Goal: Information Seeking & Learning: Learn about a topic

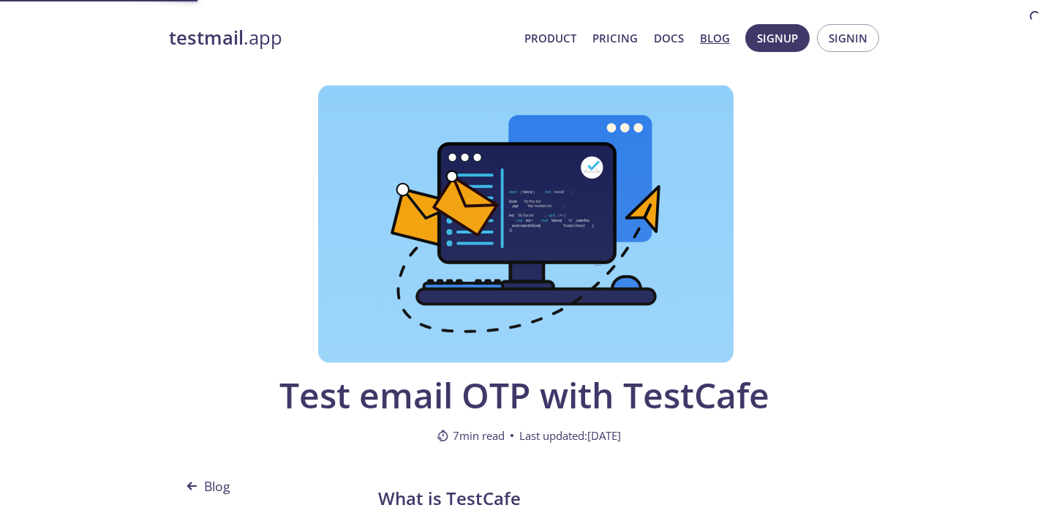
click at [239, 44] on strong "testmail" at bounding box center [206, 38] width 75 height 26
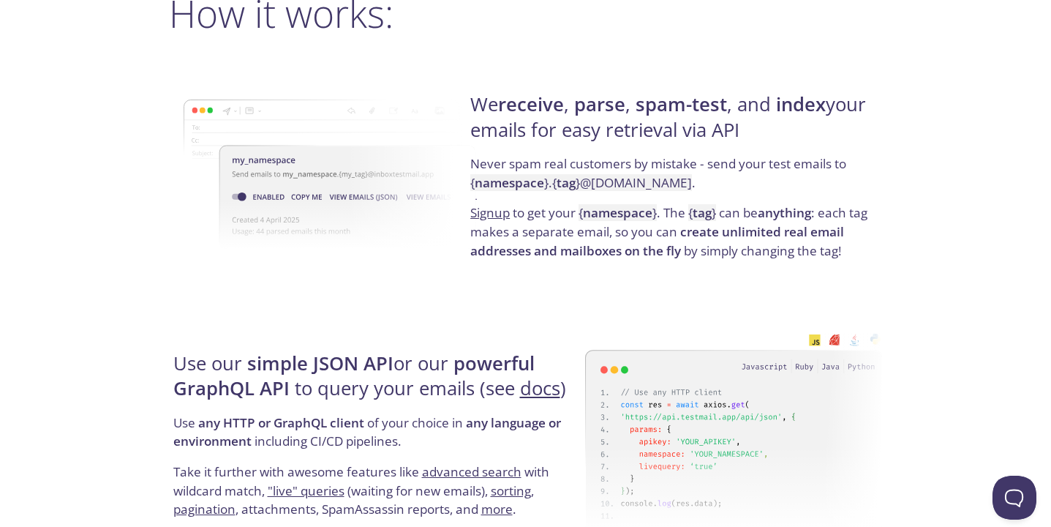
scroll to position [1107, 0]
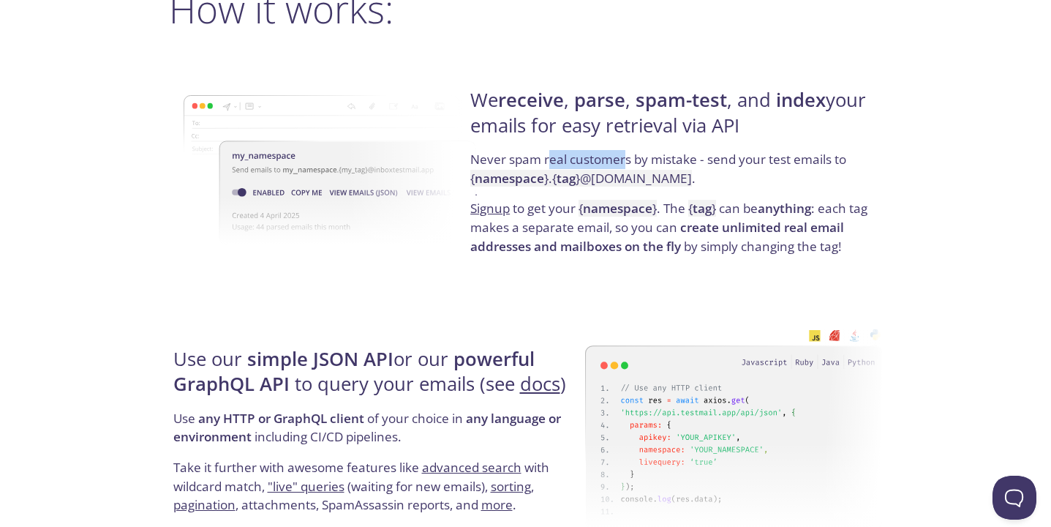
drag, startPoint x: 548, startPoint y: 159, endPoint x: 627, endPoint y: 159, distance: 79.0
click at [627, 159] on p "Never spam real customers by mistake - send your test emails to { namespace } .…" at bounding box center [674, 174] width 408 height 49
click at [639, 161] on p "Never spam real customers by mistake - send your test emails to { namespace } .…" at bounding box center [674, 174] width 408 height 49
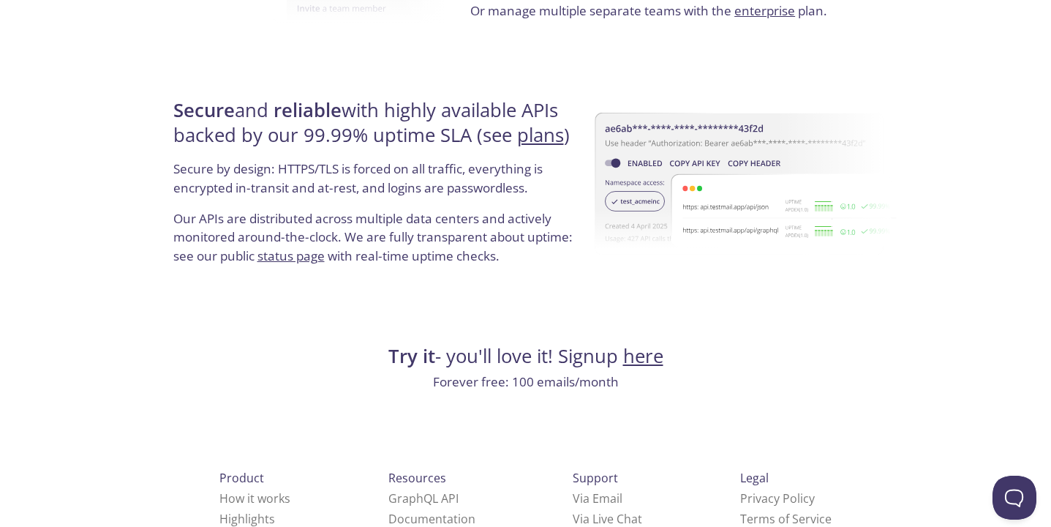
scroll to position [2819, 0]
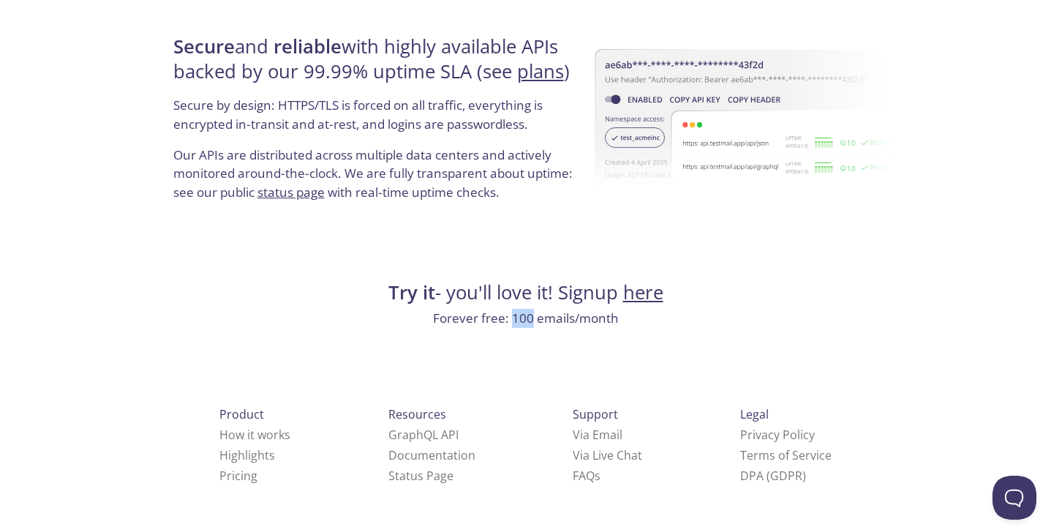
drag, startPoint x: 512, startPoint y: 320, endPoint x: 533, endPoint y: 320, distance: 21.2
click at [533, 320] on p "Forever free: 100 emails/month" at bounding box center [526, 318] width 714 height 19
drag, startPoint x: 513, startPoint y: 318, endPoint x: 578, endPoint y: 319, distance: 65.1
click at [578, 319] on p "Forever free: 100 emails/month" at bounding box center [526, 318] width 714 height 19
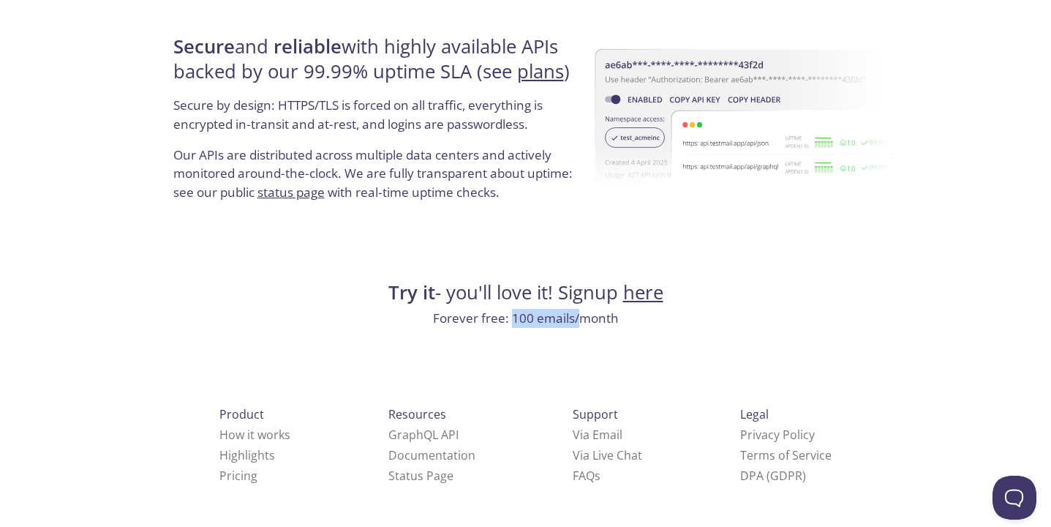
click at [578, 319] on p "Forever free: 100 emails/month" at bounding box center [526, 318] width 714 height 19
drag, startPoint x: 514, startPoint y: 319, endPoint x: 532, endPoint y: 321, distance: 17.7
click at [532, 321] on p "Forever free: 100 emails/month" at bounding box center [526, 318] width 714 height 19
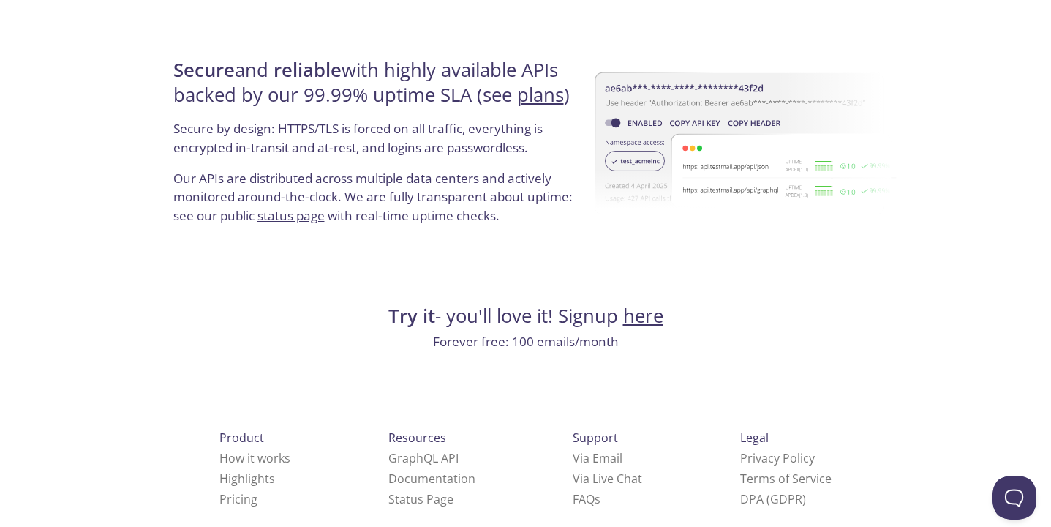
scroll to position [2798, 0]
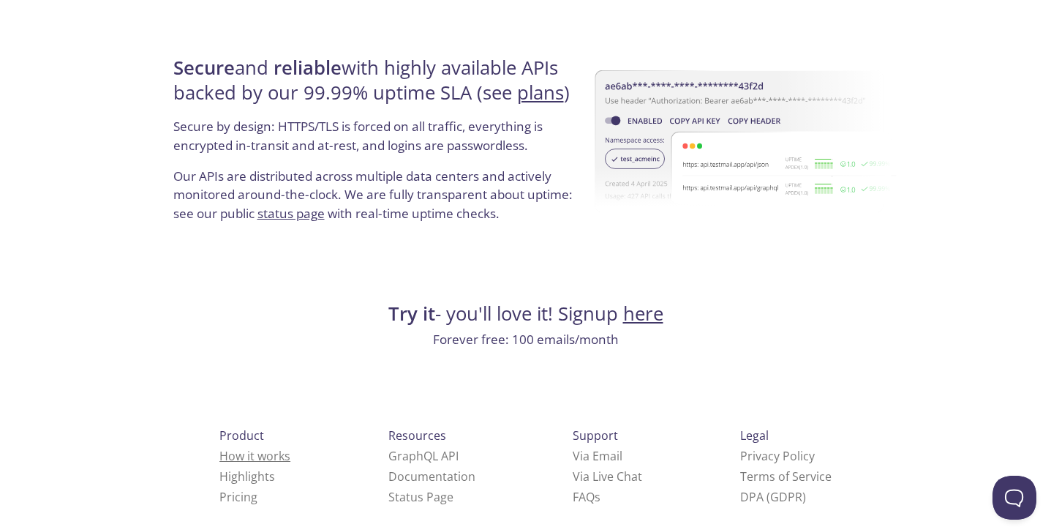
click at [239, 449] on link "How it works" at bounding box center [255, 456] width 71 height 16
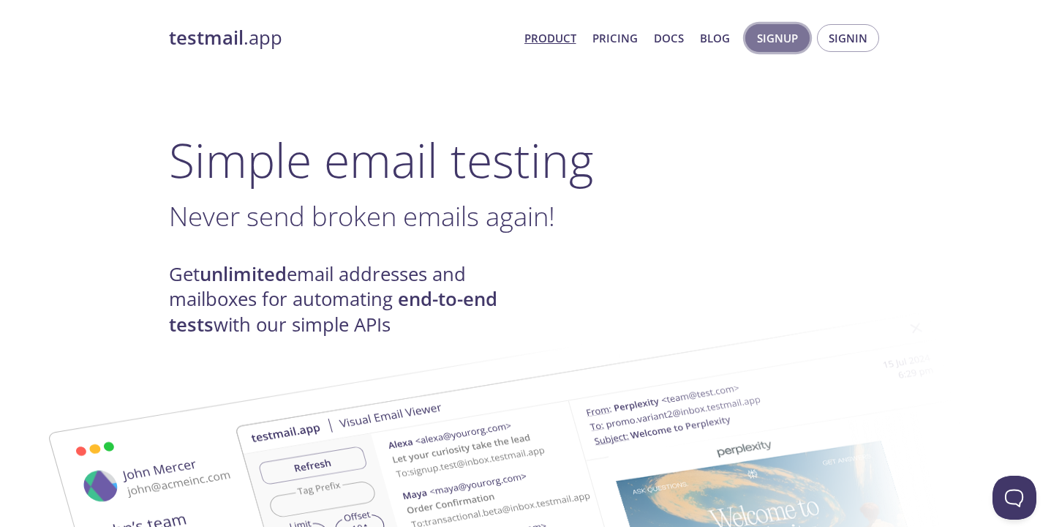
click at [780, 39] on span "Signup" at bounding box center [777, 38] width 41 height 19
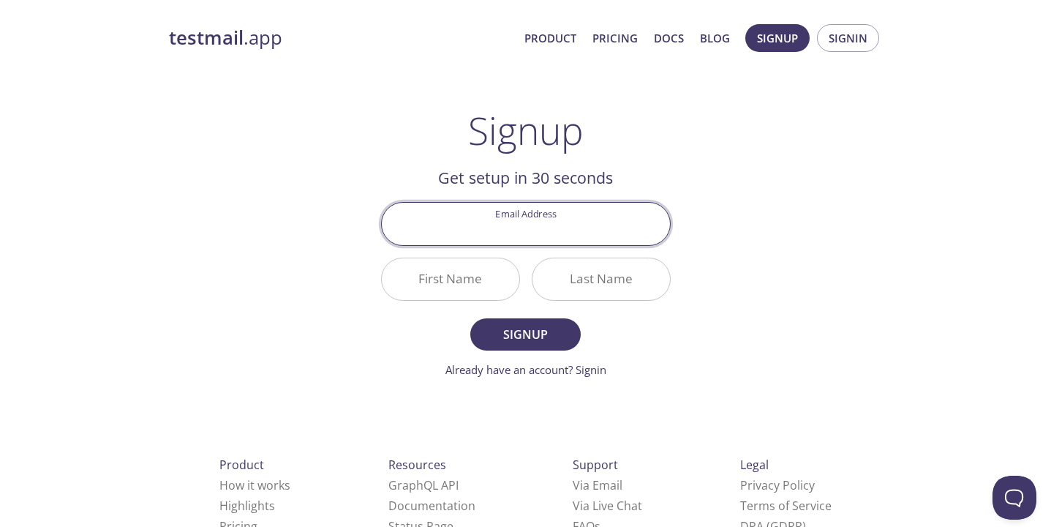
click at [550, 227] on input "Email Address" at bounding box center [526, 224] width 288 height 42
type input "h"
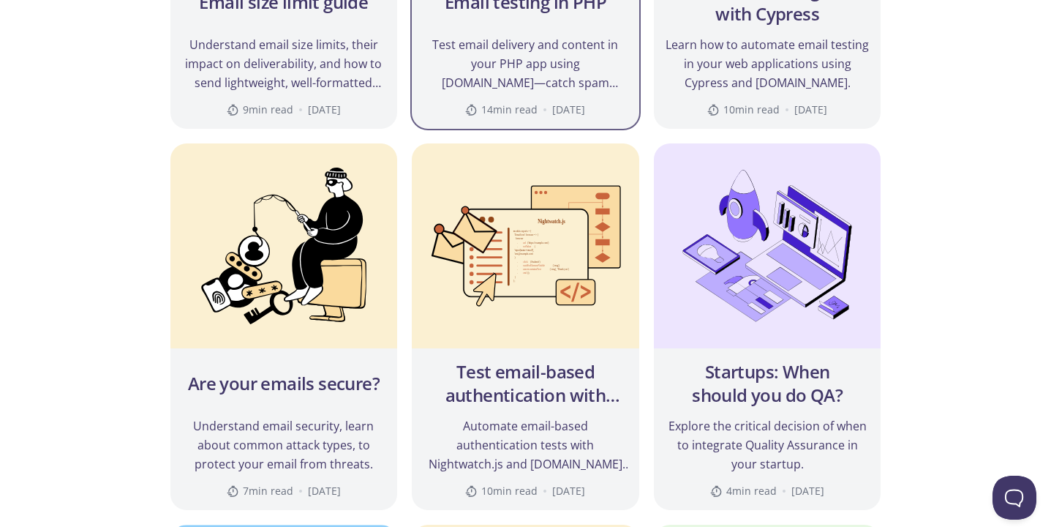
scroll to position [801, 0]
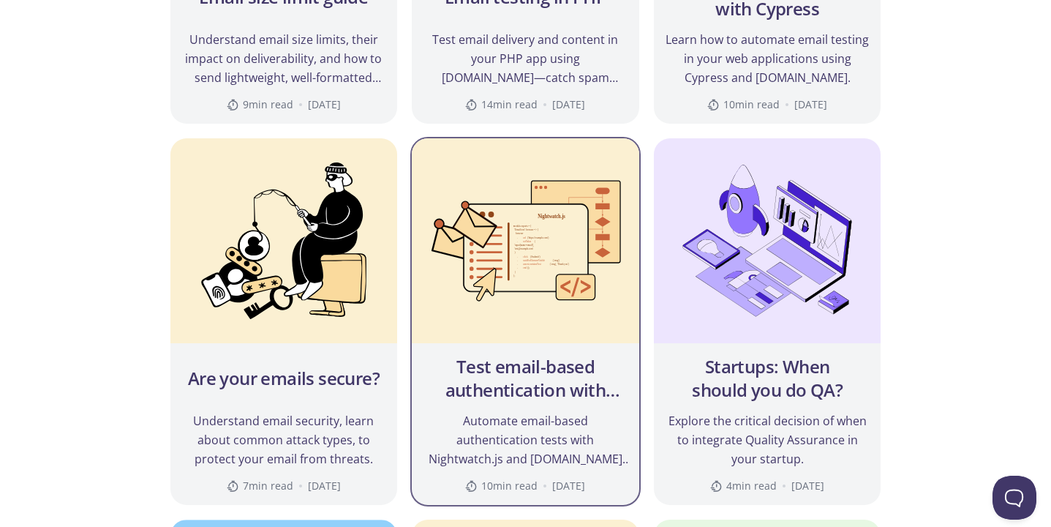
click at [563, 383] on h2 "Test email-based authentication with Nightwatch.js" at bounding box center [526, 378] width 204 height 47
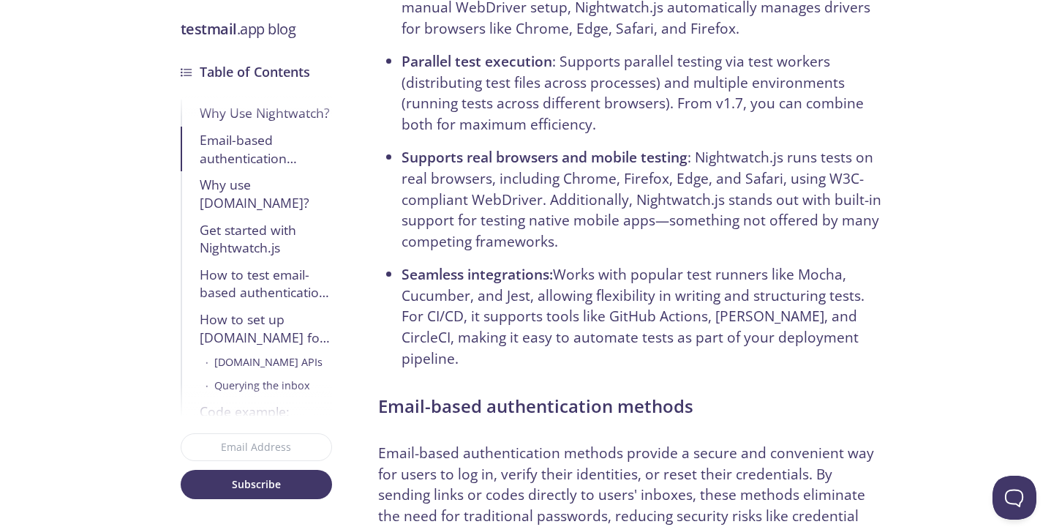
scroll to position [1008, 0]
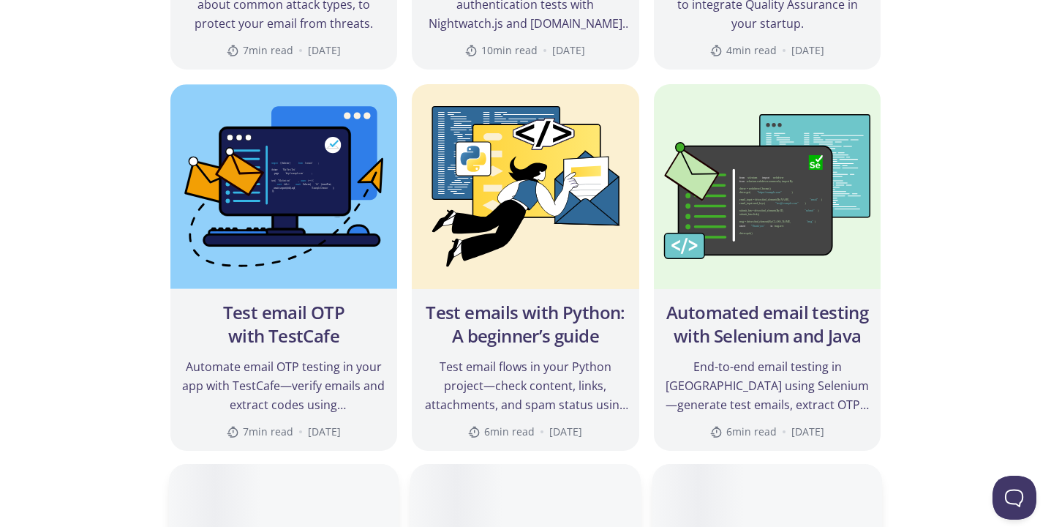
scroll to position [1253, 0]
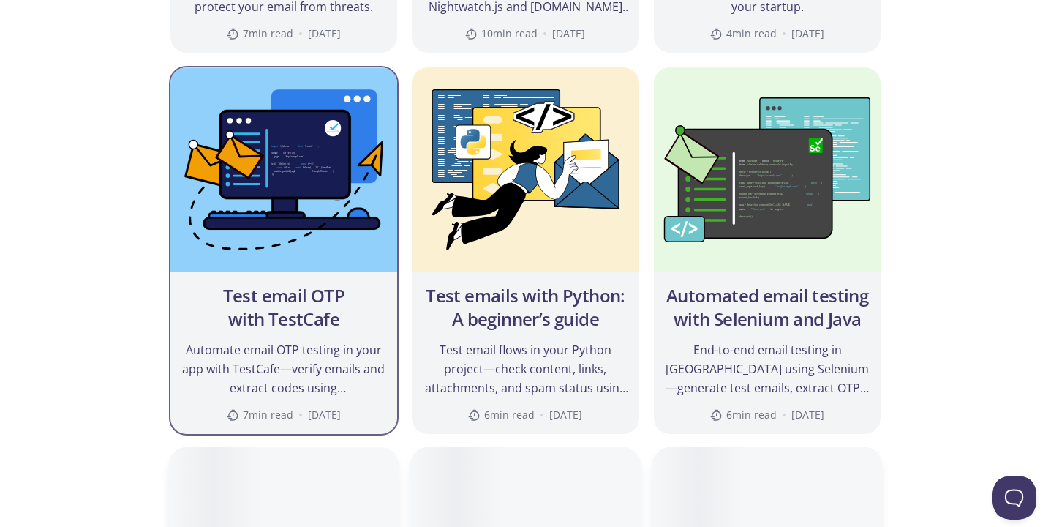
click at [312, 306] on h2 "Test email OTP with TestCafe" at bounding box center [284, 307] width 204 height 47
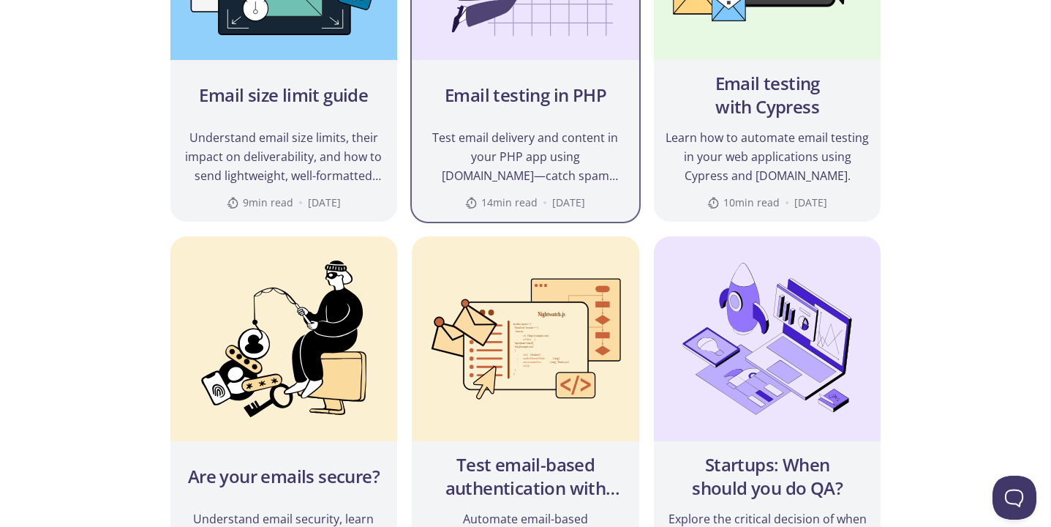
scroll to position [798, 0]
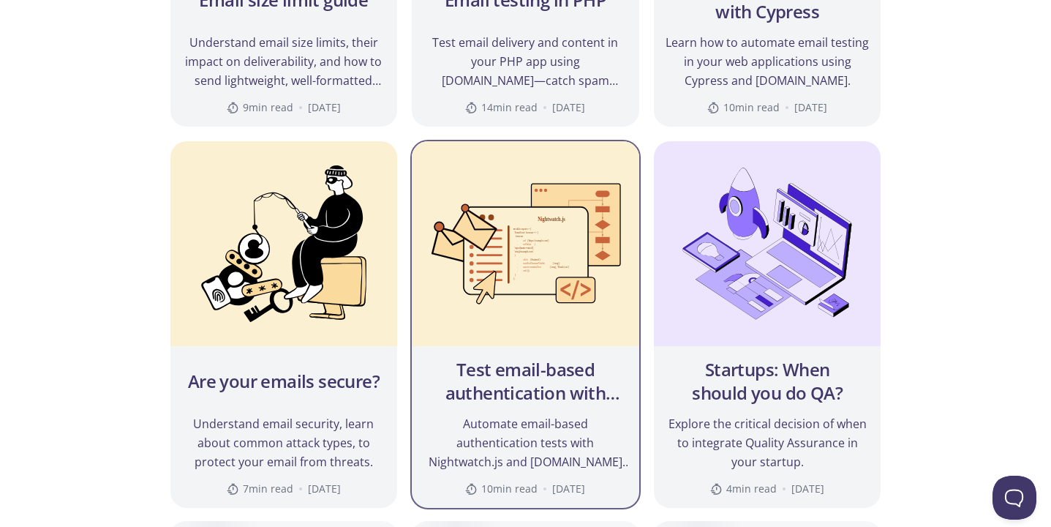
click at [599, 284] on img at bounding box center [526, 243] width 228 height 205
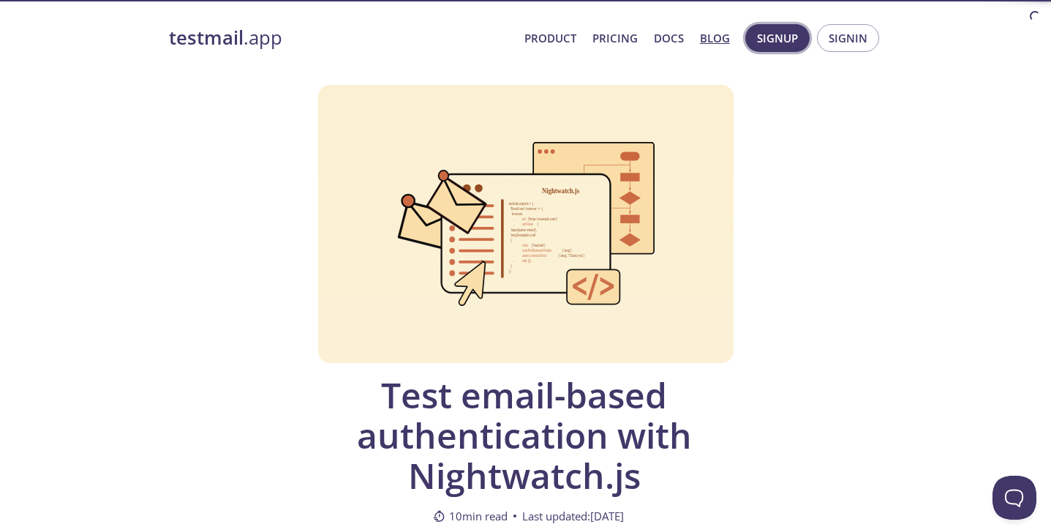
click at [785, 30] on span "Signup" at bounding box center [777, 38] width 41 height 19
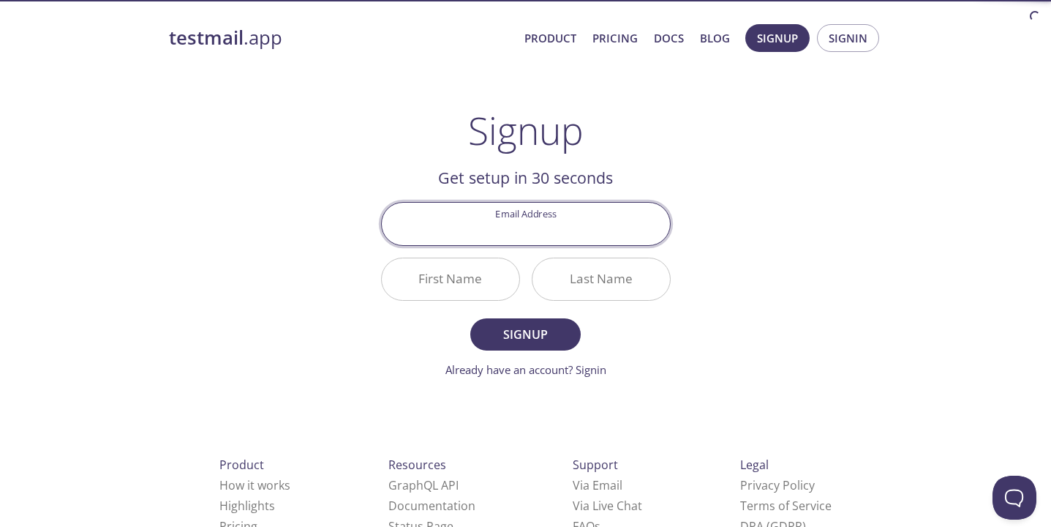
click at [547, 236] on input "Email Address" at bounding box center [526, 224] width 288 height 42
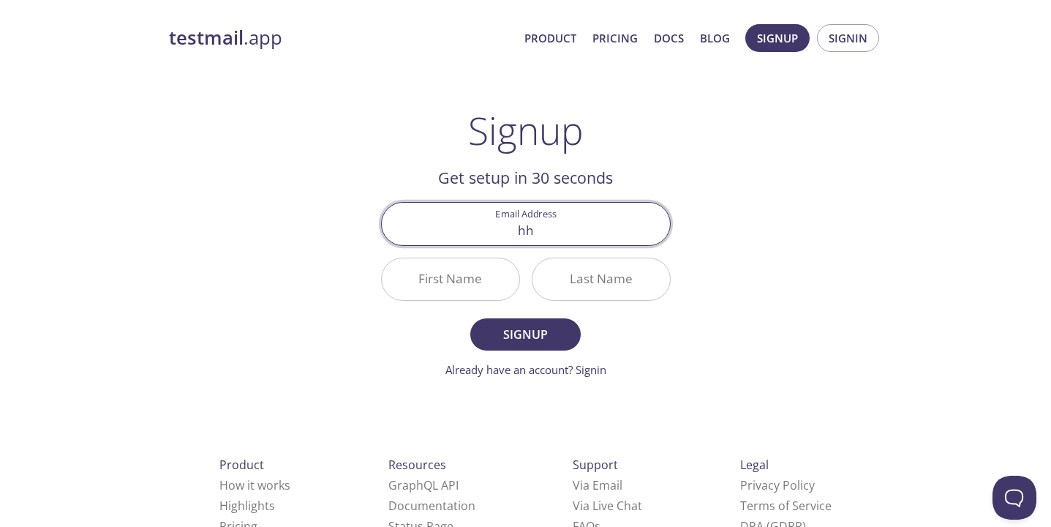
type input "h"
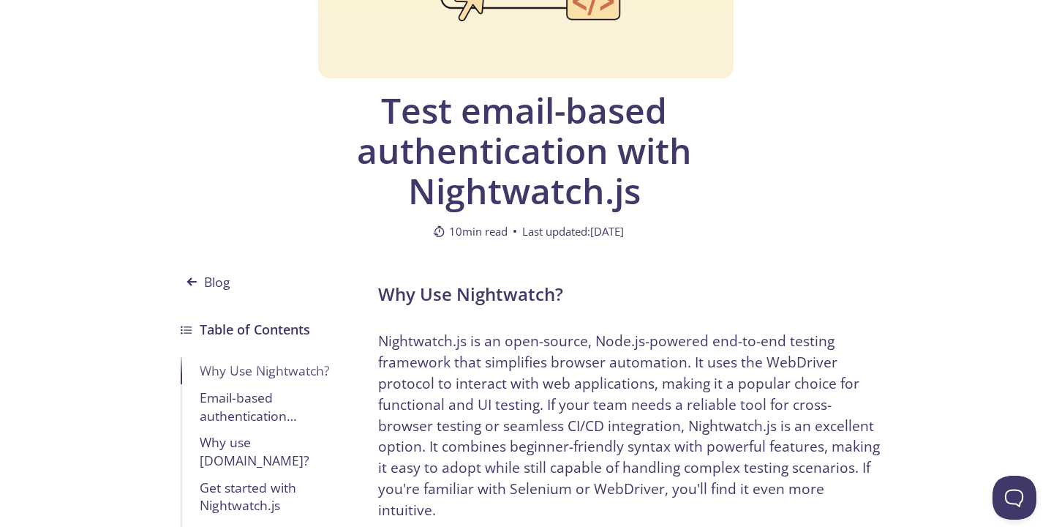
scroll to position [303, 0]
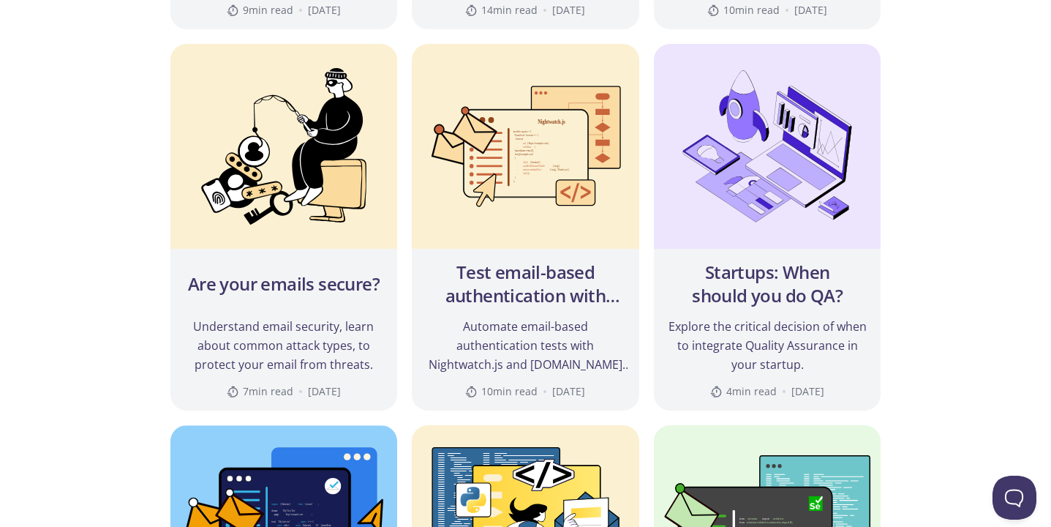
scroll to position [891, 0]
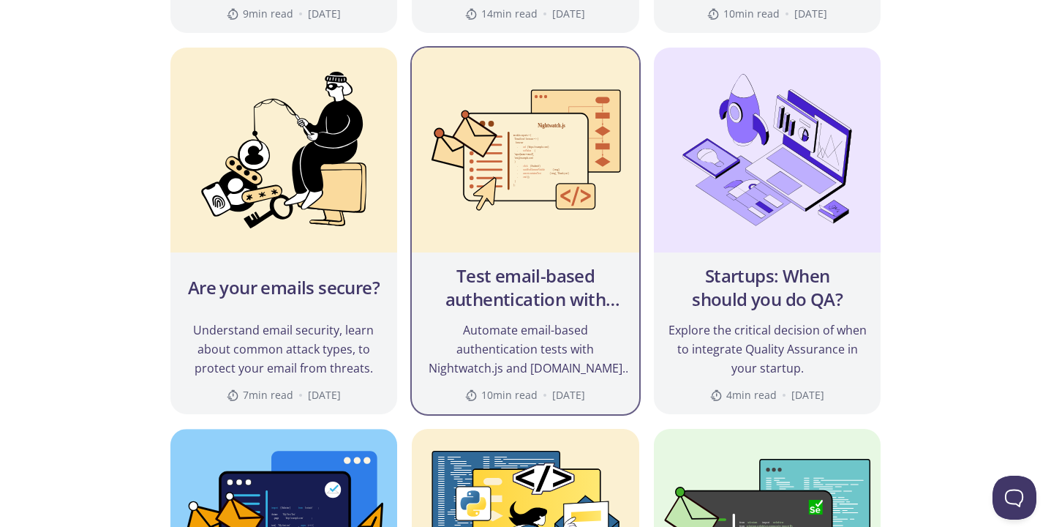
click at [585, 299] on h2 "Test email-based authentication with Nightwatch.js" at bounding box center [526, 287] width 204 height 47
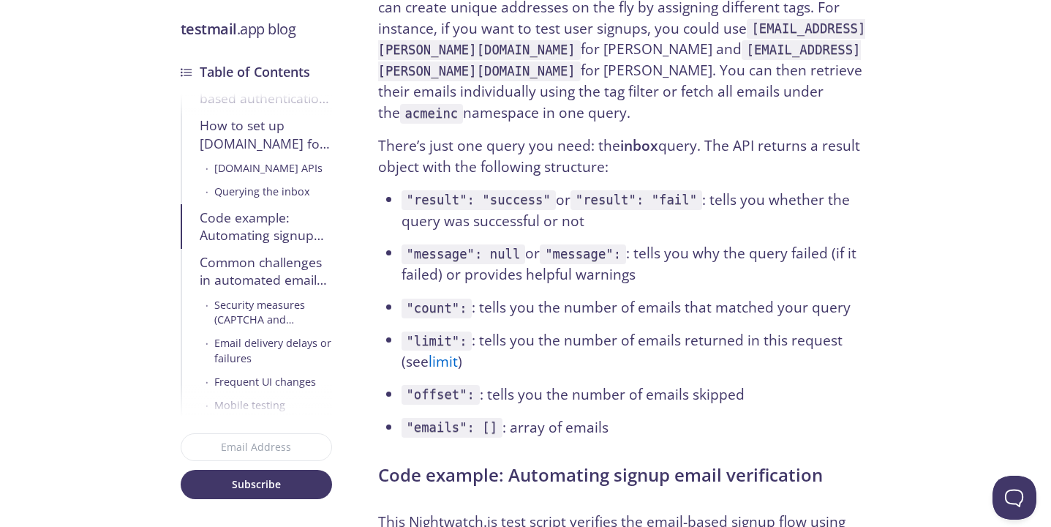
scroll to position [5974, 0]
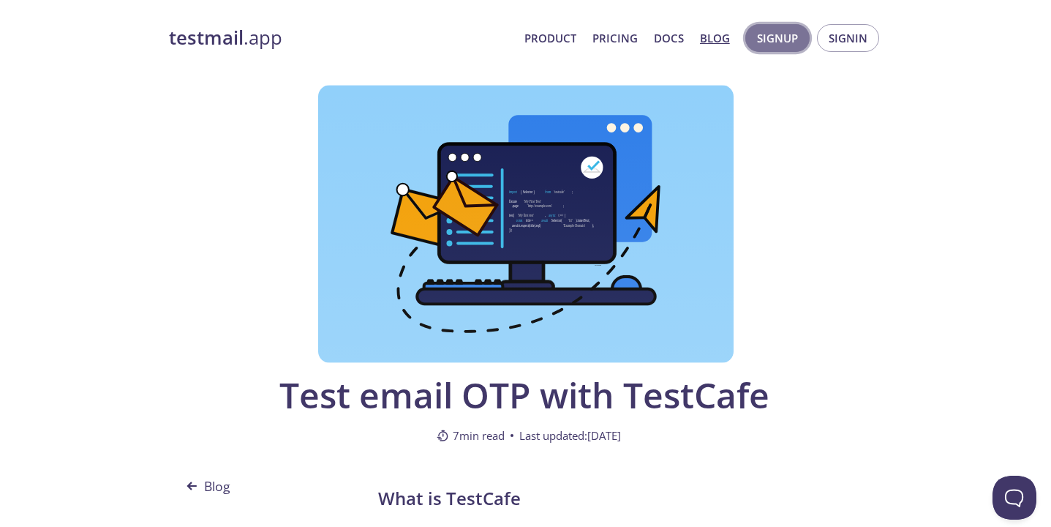
click at [782, 37] on span "Signup" at bounding box center [777, 38] width 41 height 19
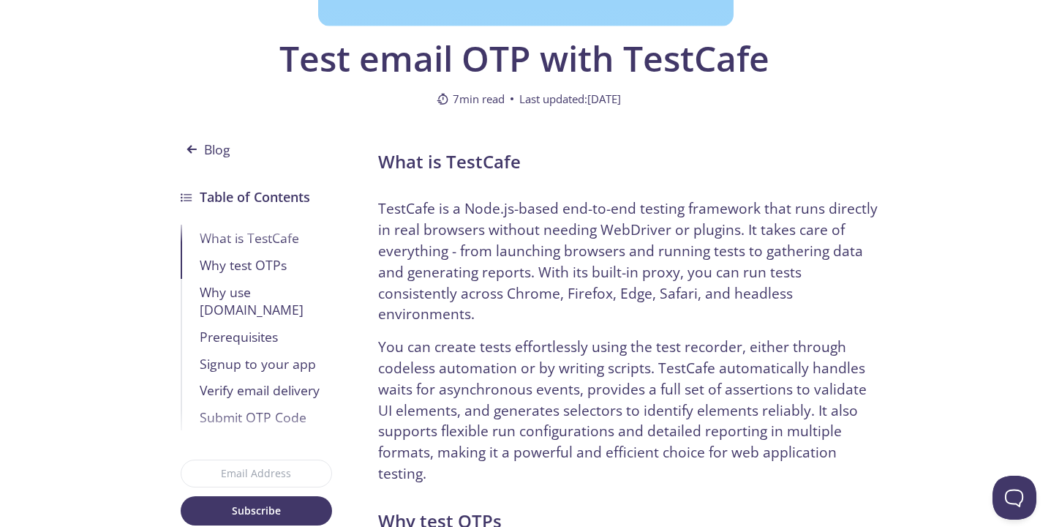
scroll to position [372, 0]
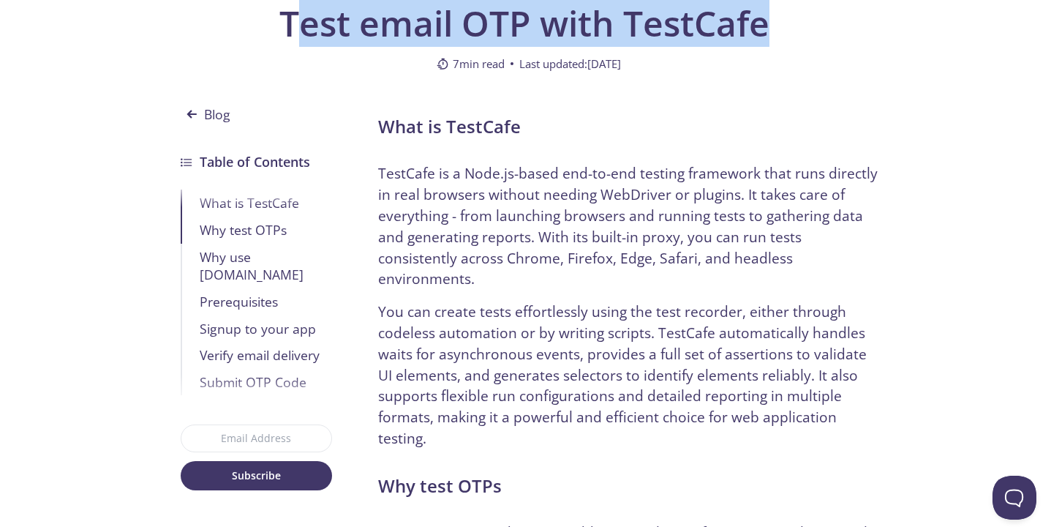
drag, startPoint x: 297, startPoint y: 27, endPoint x: 650, endPoint y: 45, distance: 353.9
click at [650, 43] on span "Test email OTP with TestCafe" at bounding box center [524, 23] width 500 height 40
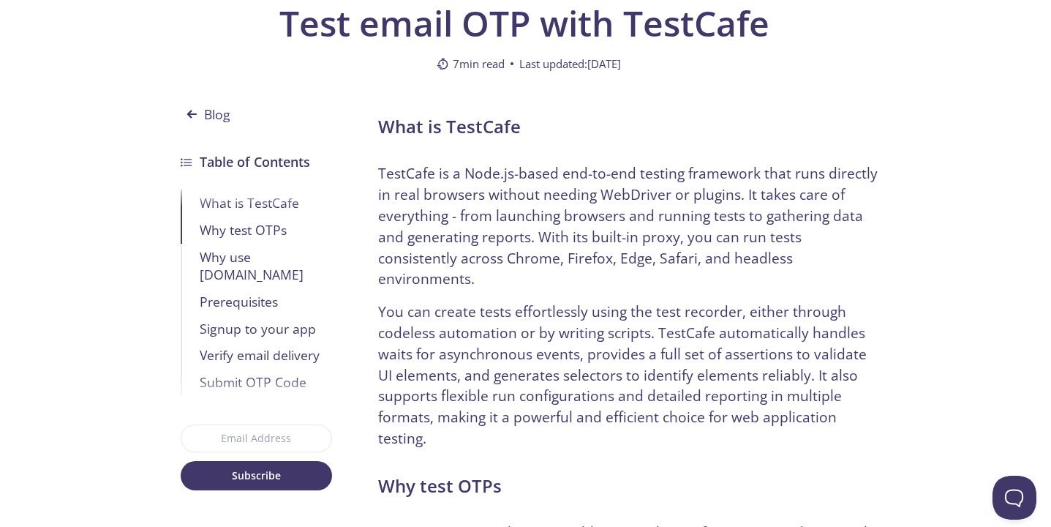
click at [666, 37] on span "Test email OTP with TestCafe" at bounding box center [524, 23] width 500 height 40
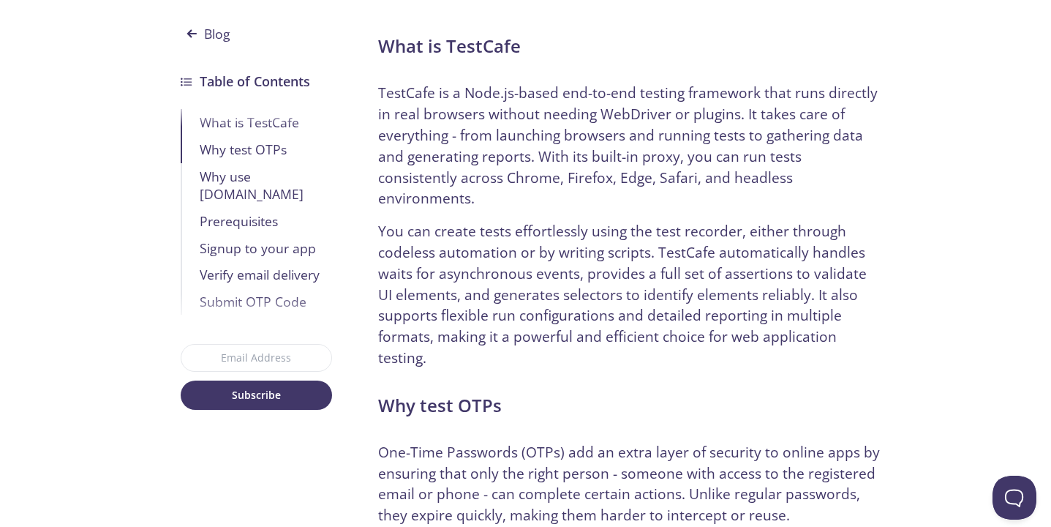
scroll to position [461, 0]
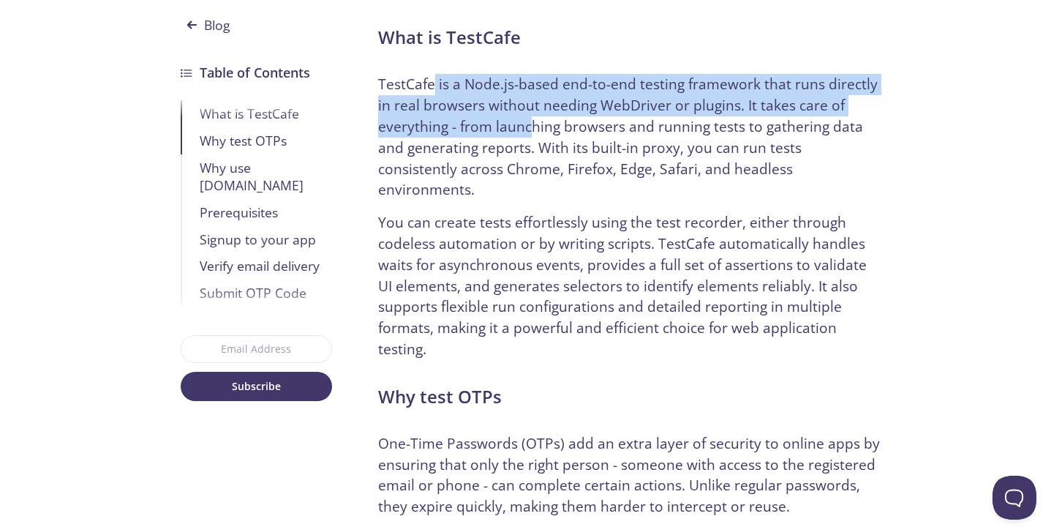
drag, startPoint x: 430, startPoint y: 89, endPoint x: 533, endPoint y: 121, distance: 108.1
click at [531, 119] on p "TestCafe is a Node.js-based end-to-end testing framework that runs directly in …" at bounding box center [630, 137] width 505 height 127
click at [533, 121] on p "TestCafe is a Node.js-based end-to-end testing framework that runs directly in …" at bounding box center [630, 137] width 505 height 127
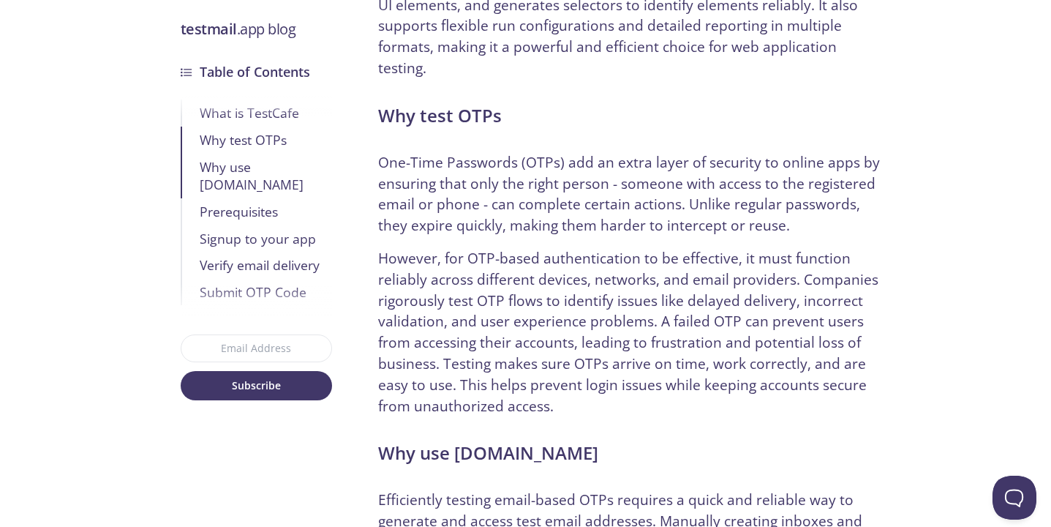
scroll to position [755, 0]
